Goal: Communication & Community: Ask a question

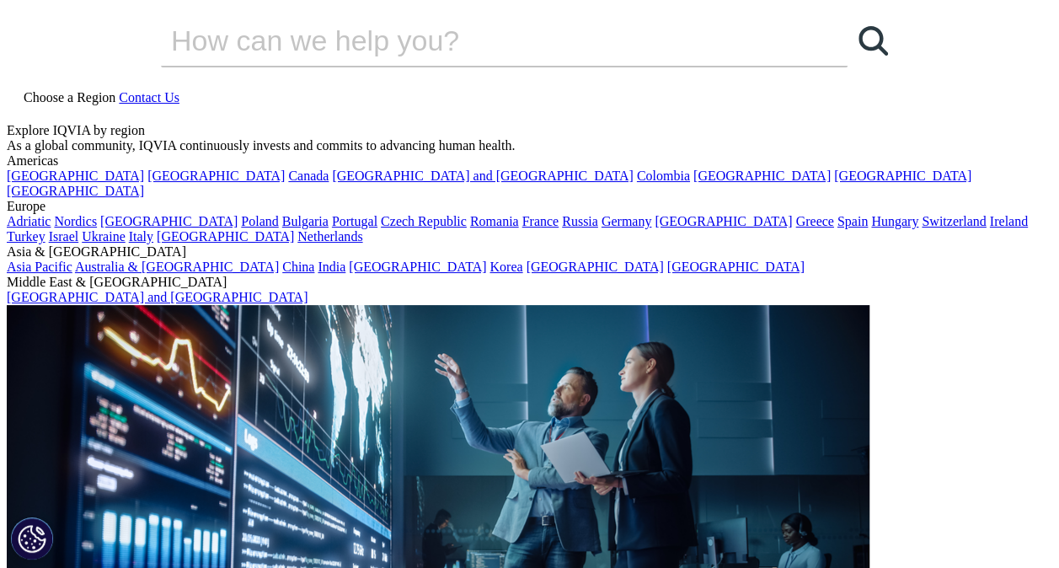
click at [179, 90] on span "Contact Us" at bounding box center [149, 97] width 61 height 14
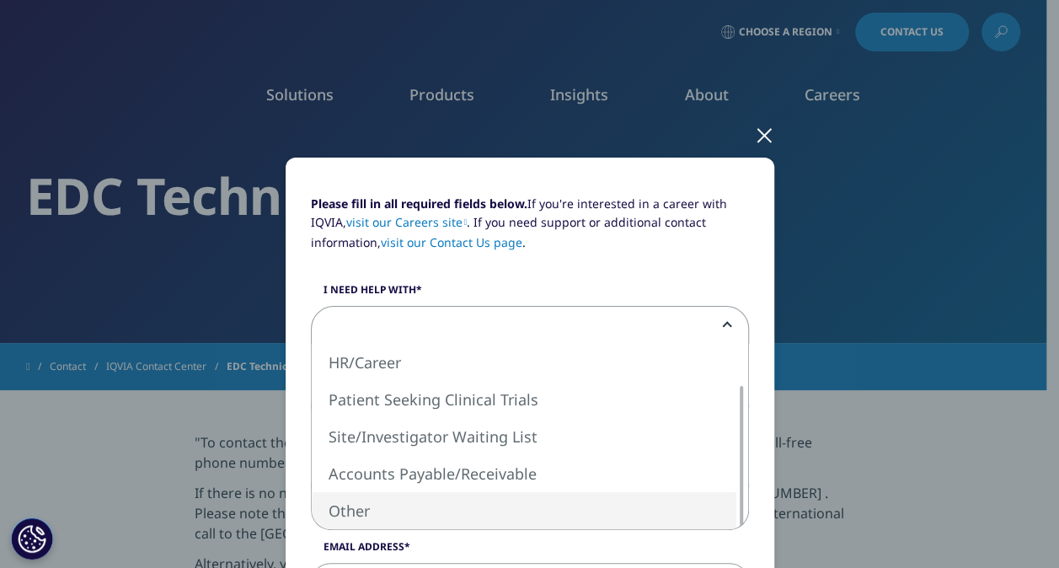
select select "Other"
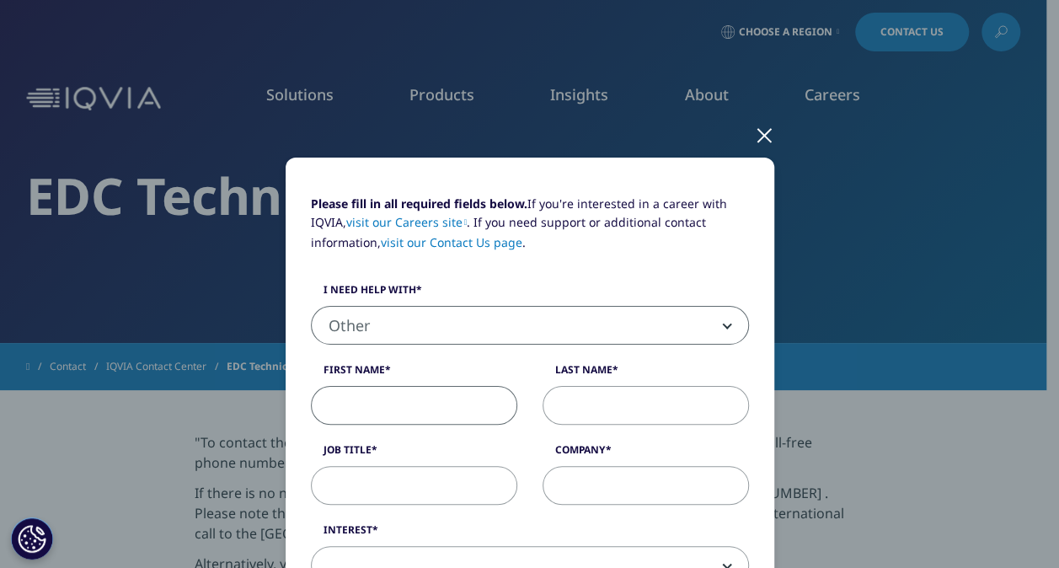
click at [422, 404] on input "First Name" at bounding box center [414, 405] width 206 height 39
type input "[PERSON_NAME]"
select select "India"
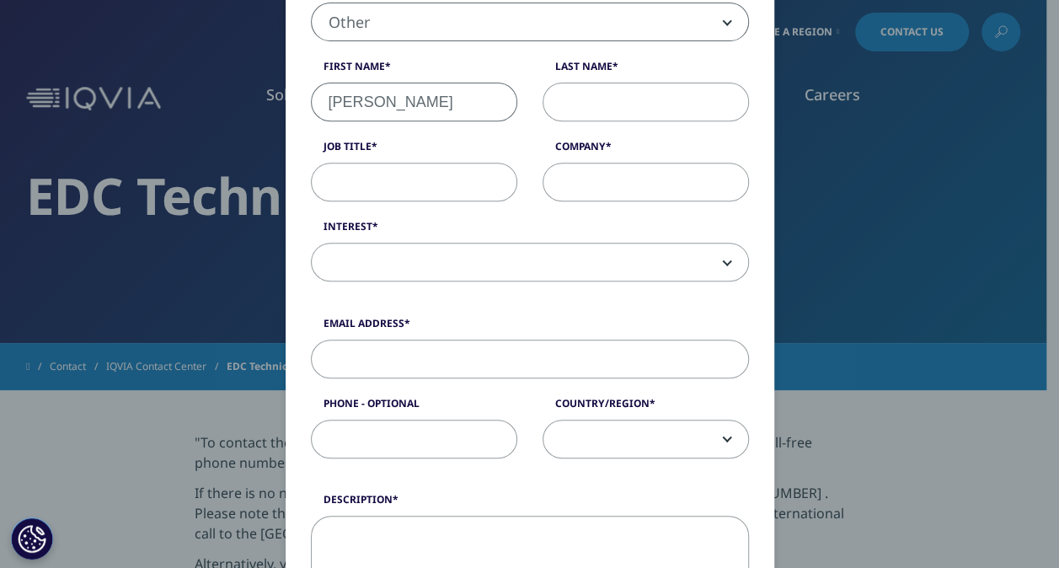
scroll to position [281, 0]
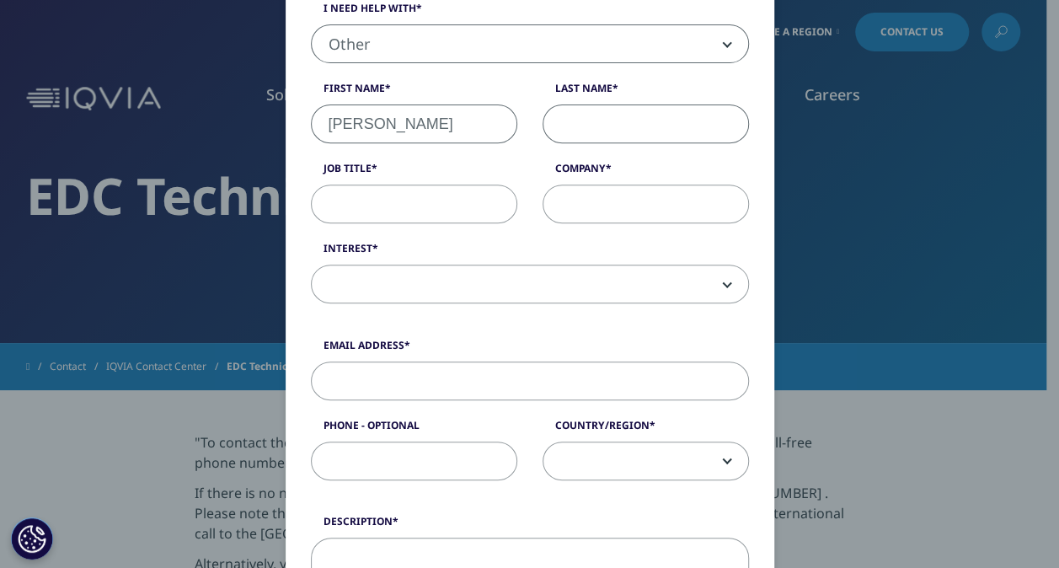
click at [591, 119] on input "Last Name" at bounding box center [645, 123] width 206 height 39
type input "s"
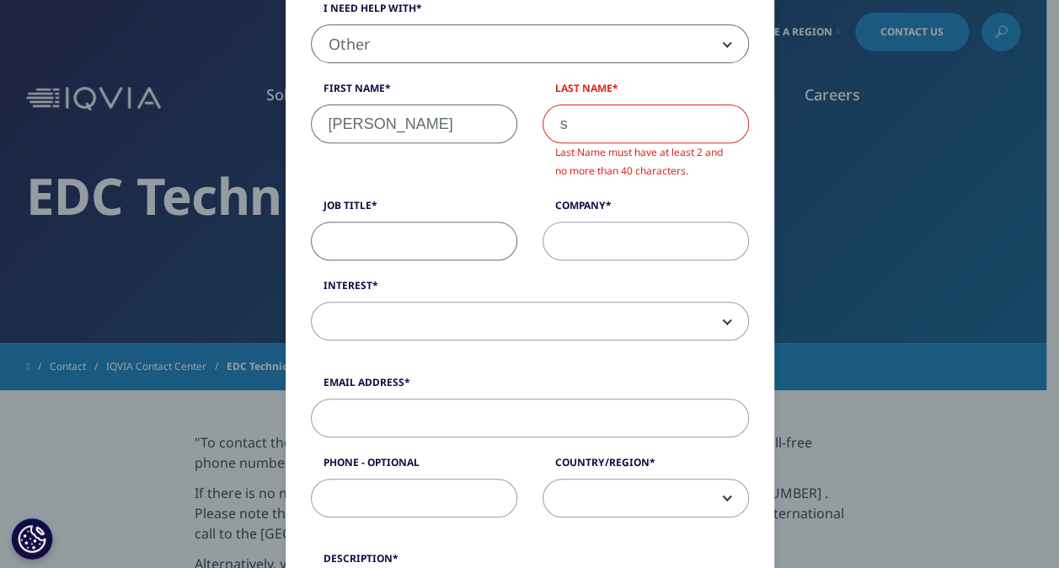
click at [475, 195] on div "Please fill in all required fields below. If you're interested in a career with…" at bounding box center [529, 135] width 463 height 445
type input "trainee cdc"
click at [634, 231] on input "Company" at bounding box center [645, 241] width 206 height 39
type input "IQVIA"
type input "09448541203"
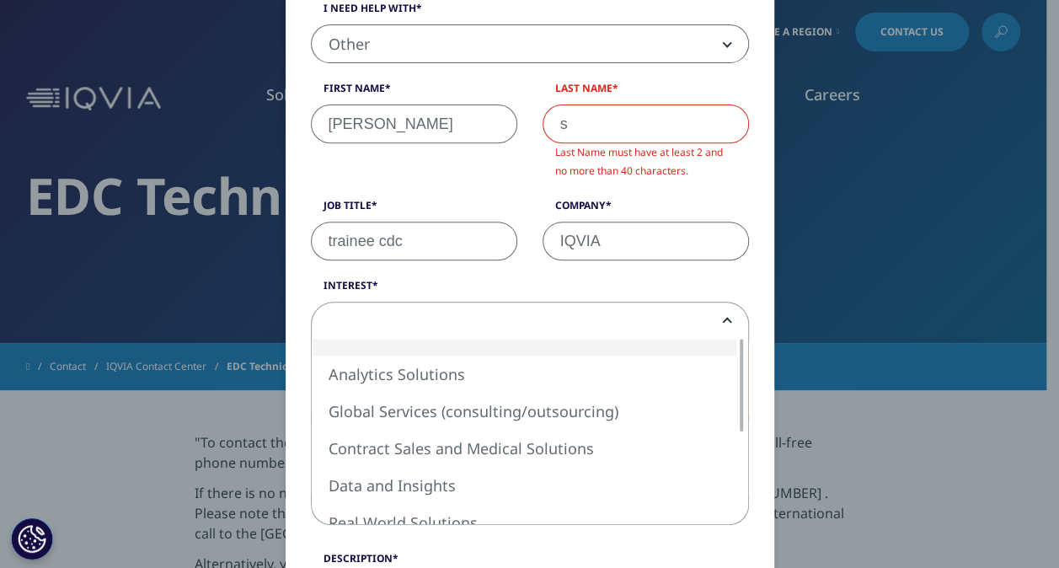
click at [472, 332] on span at bounding box center [530, 321] width 436 height 39
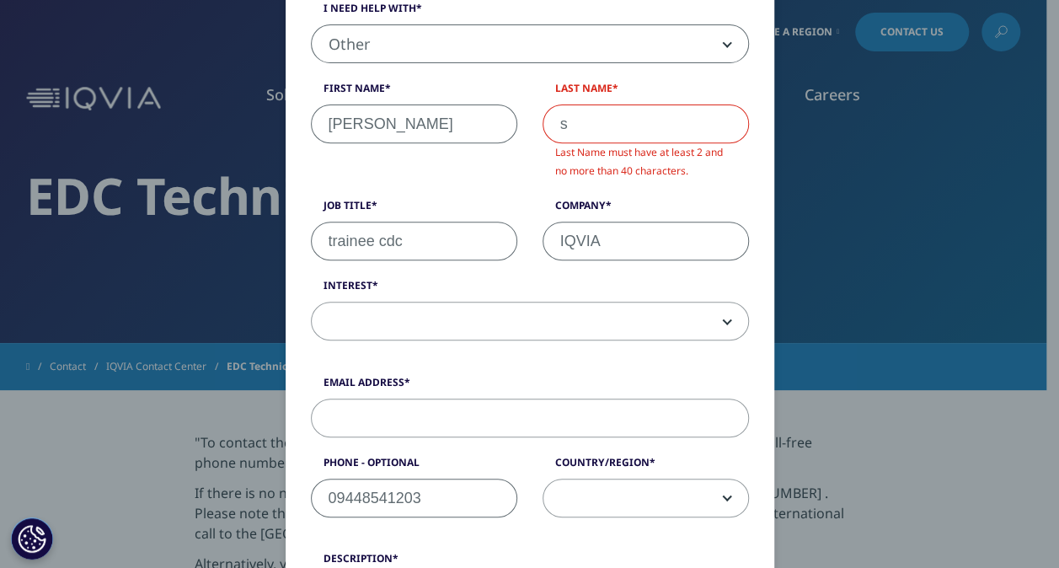
click at [271, 434] on div "Please fill in all required fields below. If you're interested in a career with…" at bounding box center [530, 478] width 994 height 1518
click at [380, 409] on input "Email Address" at bounding box center [530, 417] width 438 height 39
type input "[PERSON_NAME][EMAIL_ADDRESS][DOMAIN_NAME]"
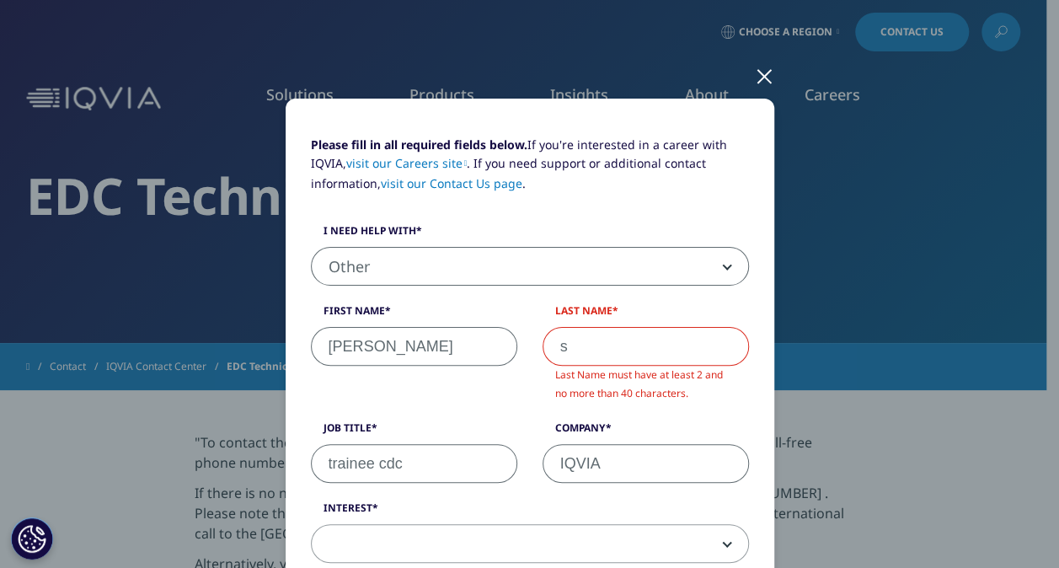
scroll to position [49, 0]
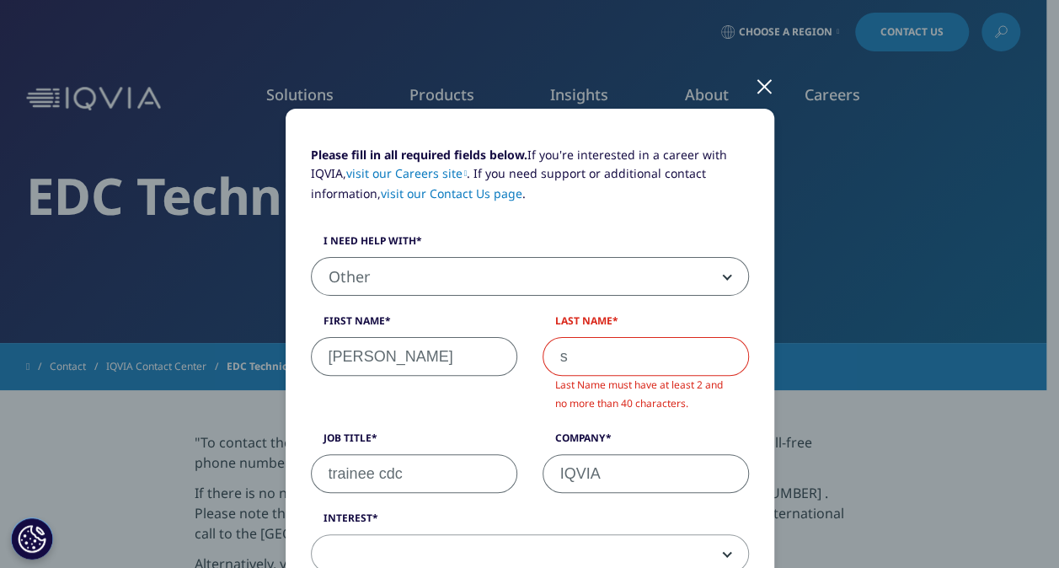
click at [758, 90] on div at bounding box center [764, 85] width 19 height 46
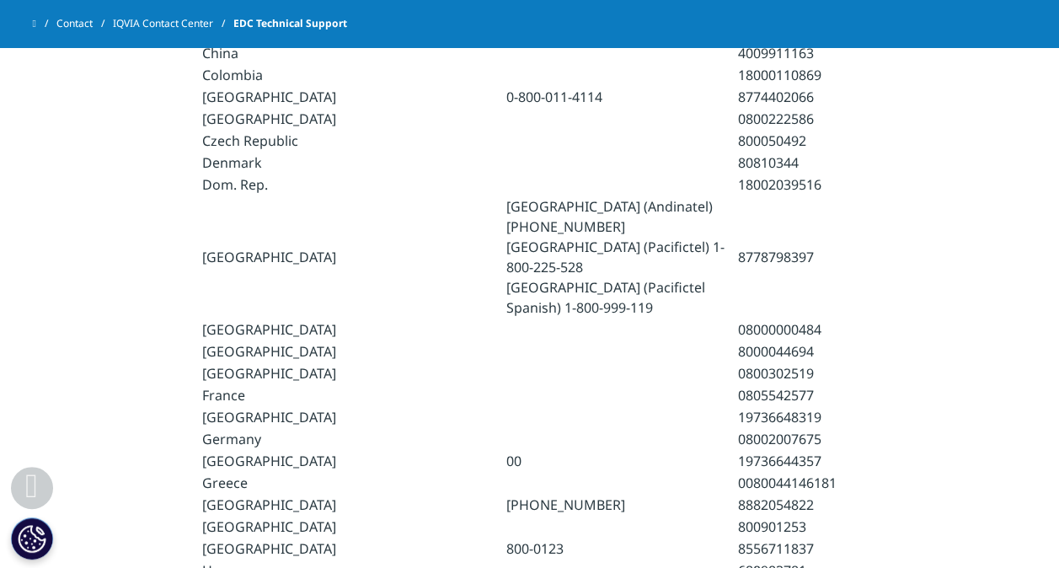
scroll to position [881, 0]
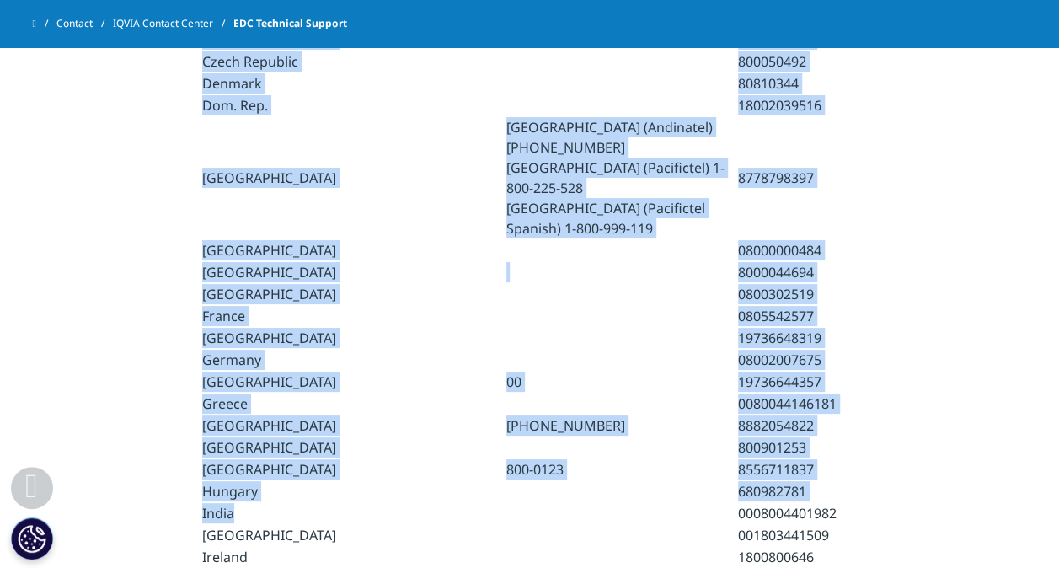
drag, startPoint x: 671, startPoint y: 450, endPoint x: 795, endPoint y: 451, distance: 123.8
